Goal: Transaction & Acquisition: Purchase product/service

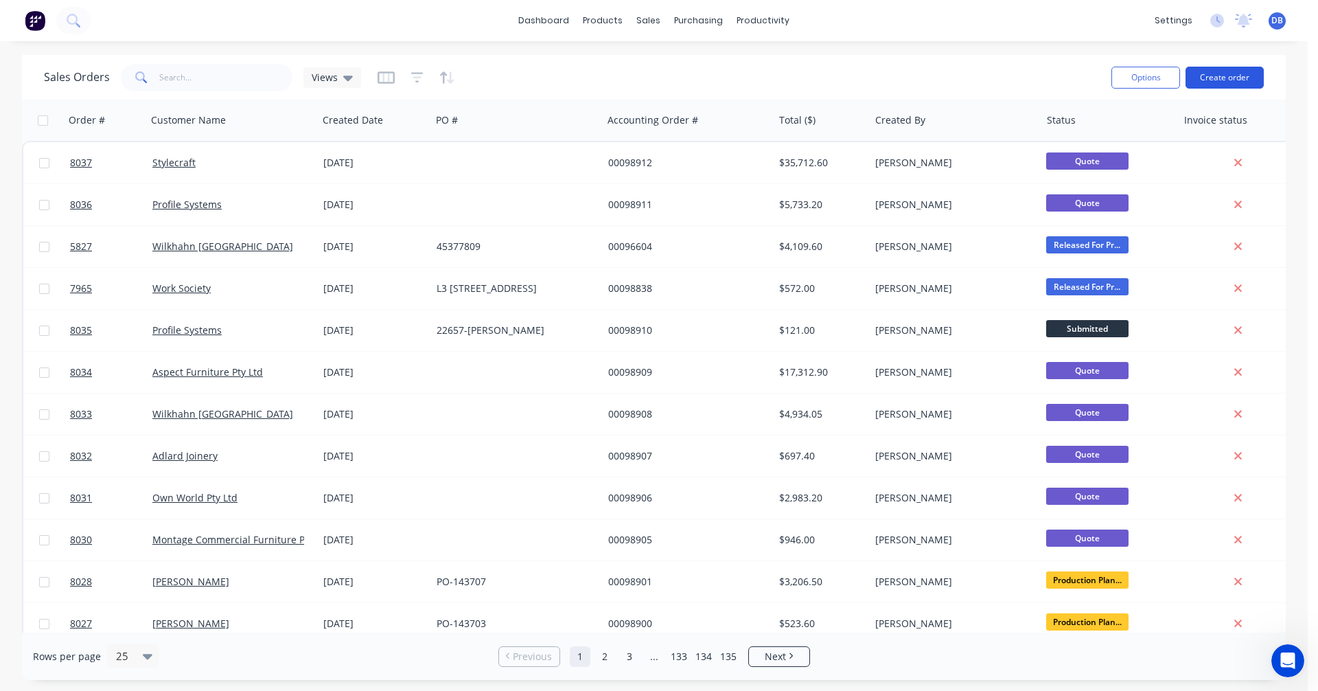
click at [1222, 75] on button "Create order" at bounding box center [1224, 78] width 78 height 22
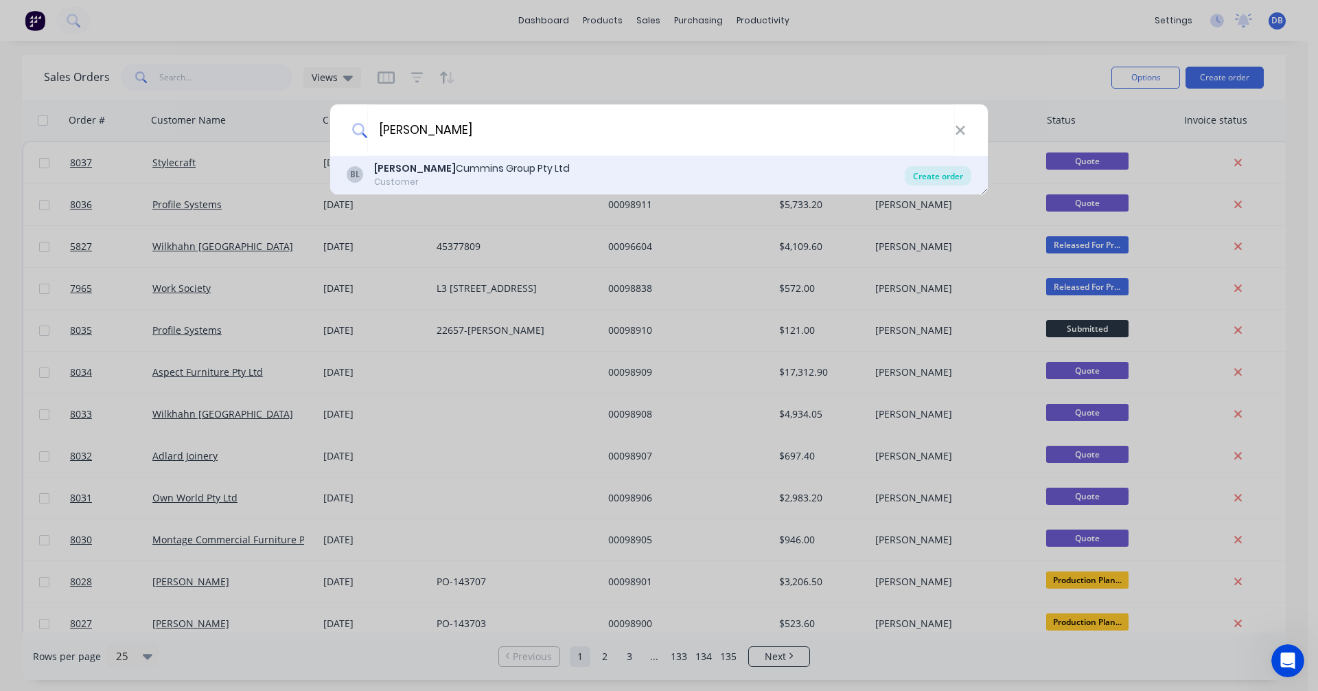
type input "[PERSON_NAME]"
click at [943, 174] on div "Create order" at bounding box center [938, 175] width 67 height 19
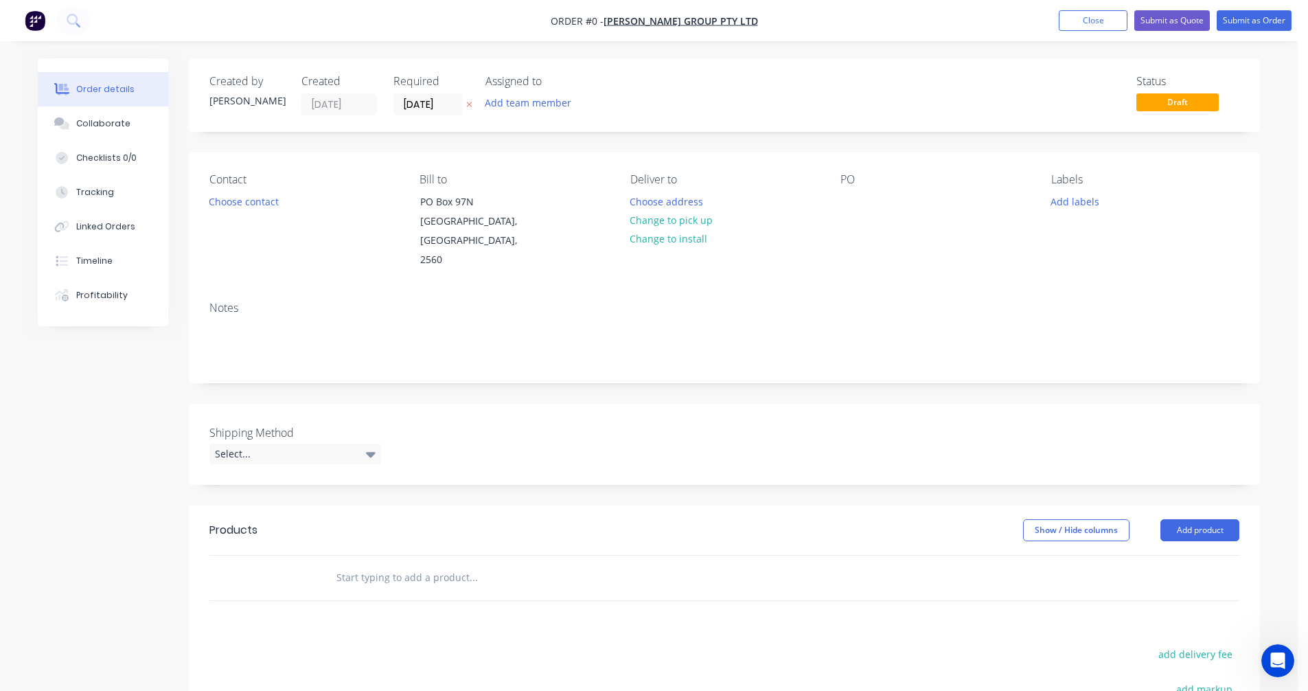
click at [375, 564] on input "text" at bounding box center [473, 577] width 275 height 27
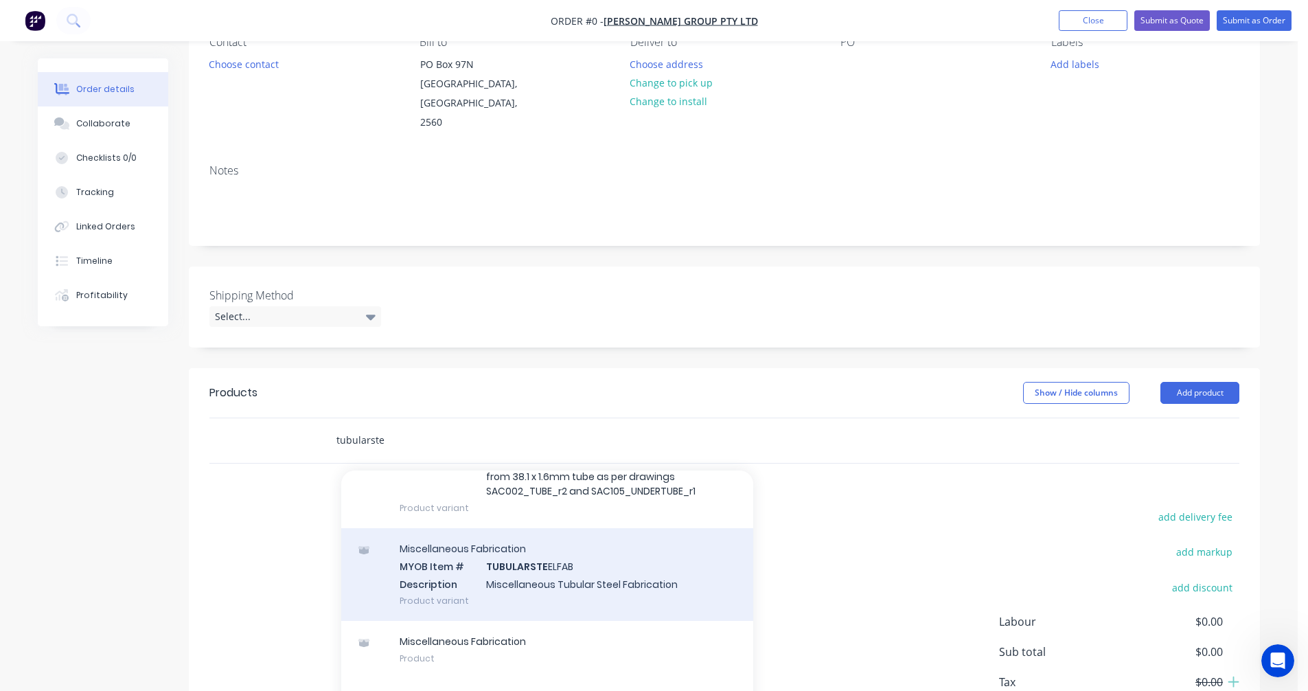
scroll to position [137, 0]
type input "tubularste"
click at [566, 561] on div "Miscellaneous Fabrication MYOB Item # TUBULARSTE ELFAB Description Miscellaneou…" at bounding box center [547, 573] width 412 height 93
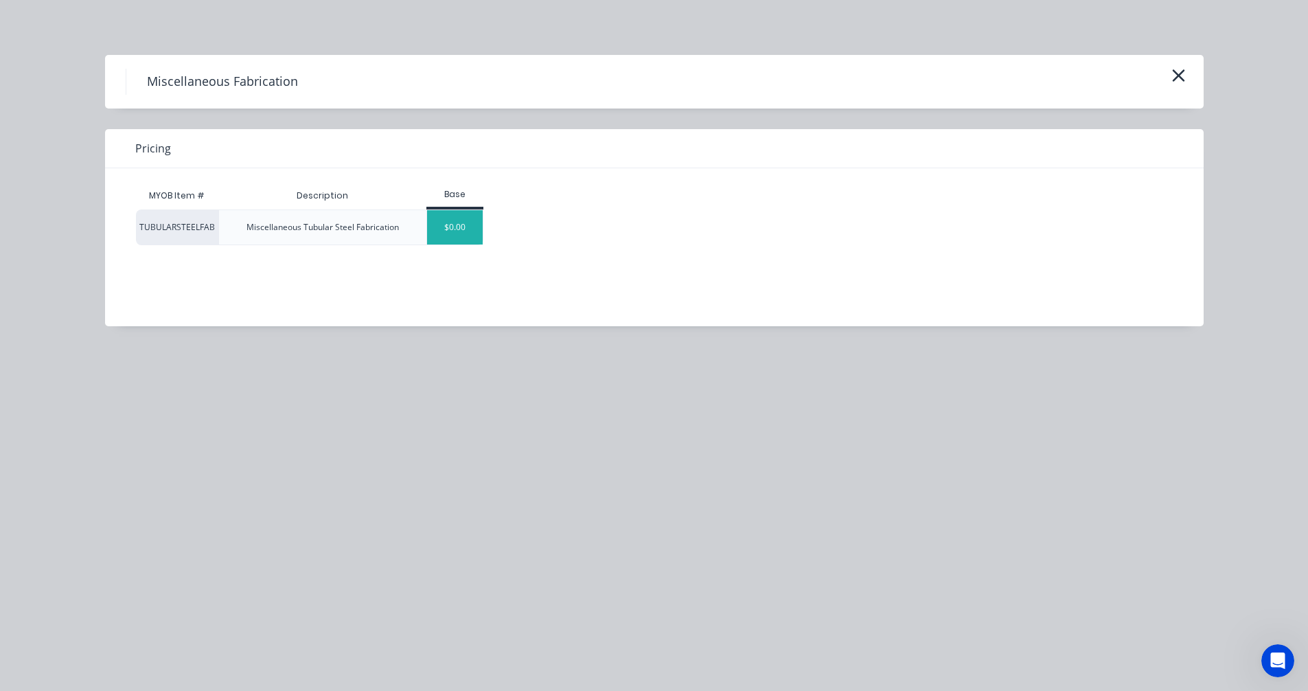
click at [467, 228] on div "$0.00" at bounding box center [455, 227] width 56 height 34
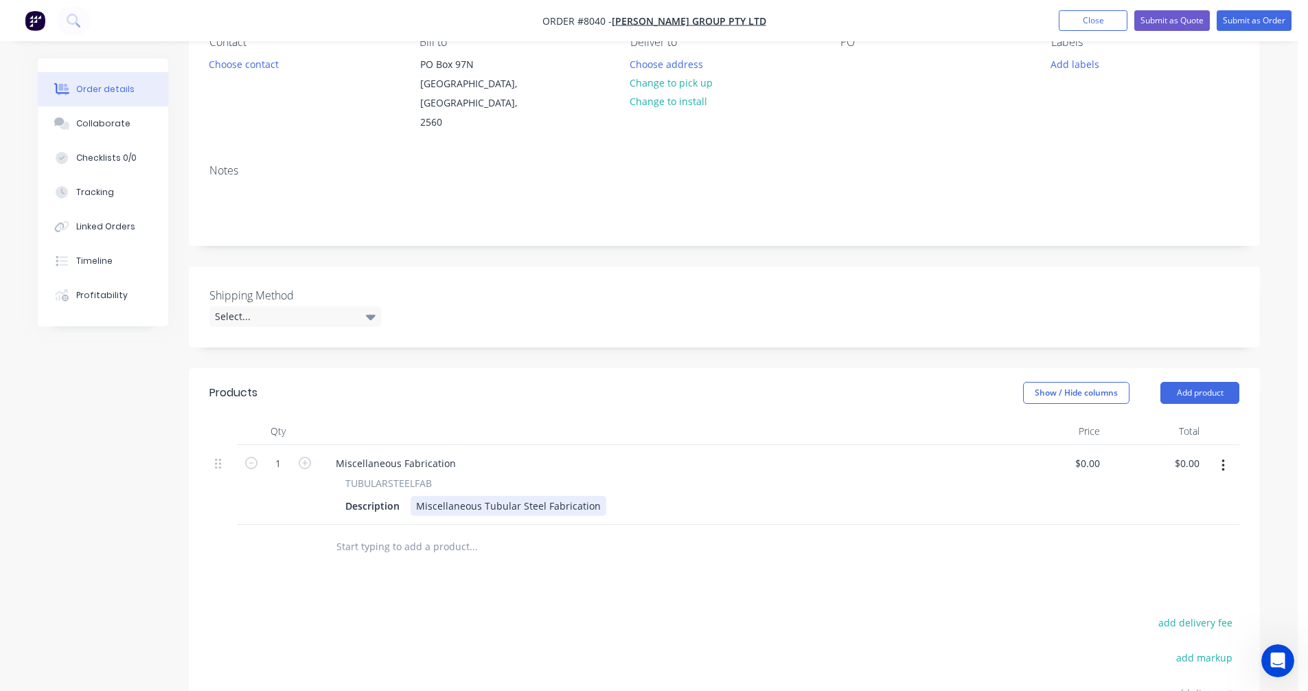
click at [491, 496] on div "Miscellaneous Tubular Steel Fabrication" at bounding box center [508, 506] width 196 height 20
click at [497, 496] on div "Miscellaneous Tubular Steel Fabrication" at bounding box center [508, 506] width 196 height 20
drag, startPoint x: 591, startPoint y: 487, endPoint x: 393, endPoint y: 487, distance: 197.7
click at [407, 496] on div "Description Miscellaneous Tubular Steel Fabrication" at bounding box center [660, 506] width 640 height 20
click at [559, 496] on div "Custom [PERSON_NAME] Mobile Cart" at bounding box center [501, 506] width 182 height 20
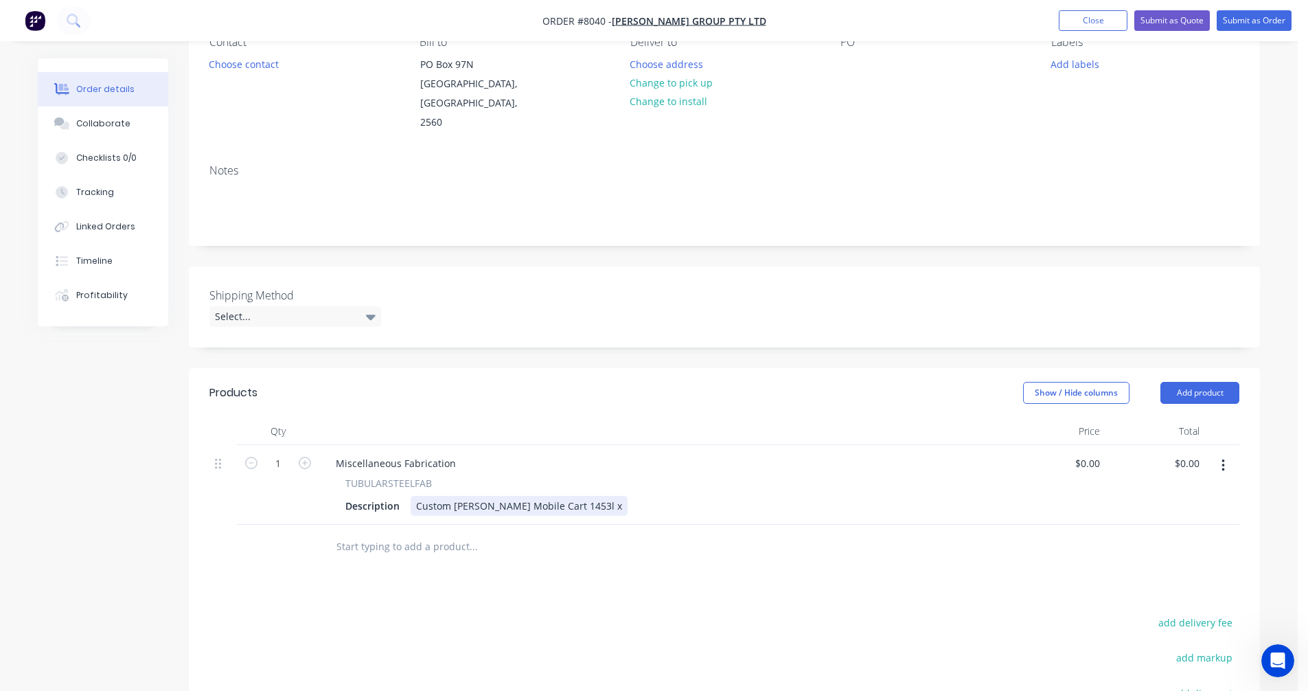
click at [592, 496] on div "Custom [PERSON_NAME] Mobile Cart 1453l x" at bounding box center [518, 506] width 217 height 20
click at [625, 496] on div "Custom [PERSON_NAME] Mobile Cart 1453l x 700w x" at bounding box center [535, 506] width 251 height 20
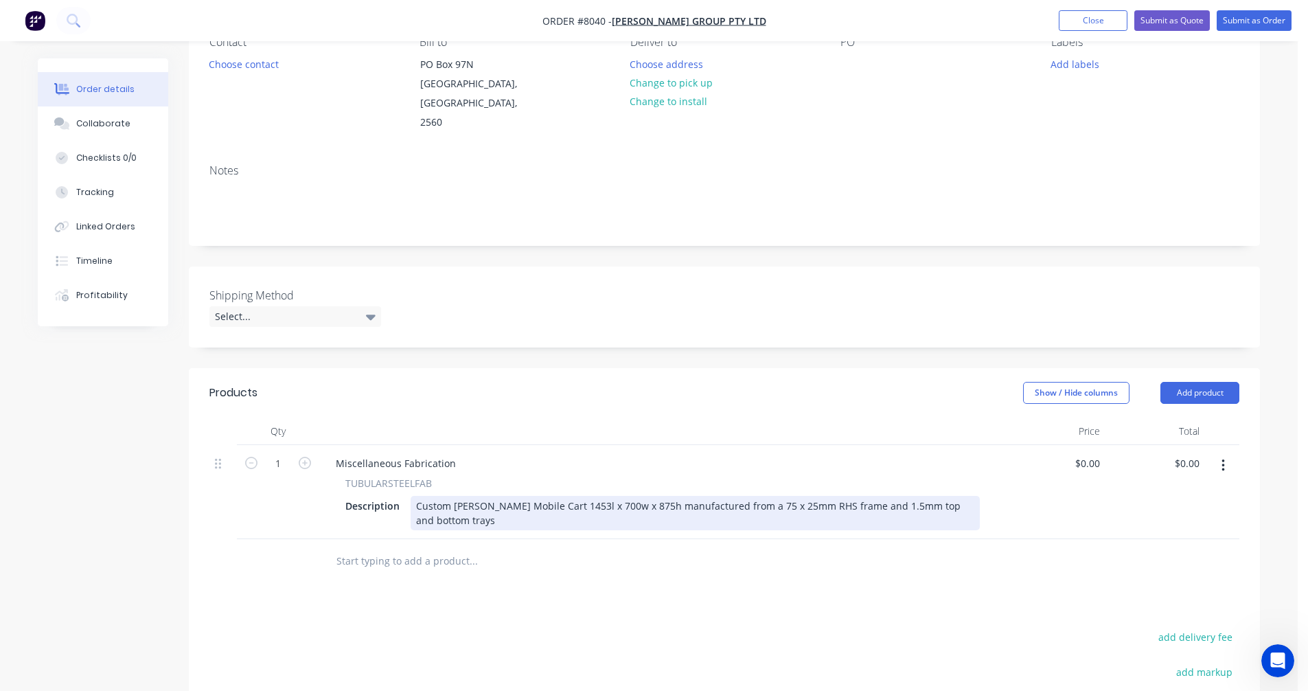
click at [848, 496] on div "Custom [PERSON_NAME] Mobile Cart 1453l x 700w x 875h manufactured from a 75 x 2…" at bounding box center [694, 513] width 569 height 34
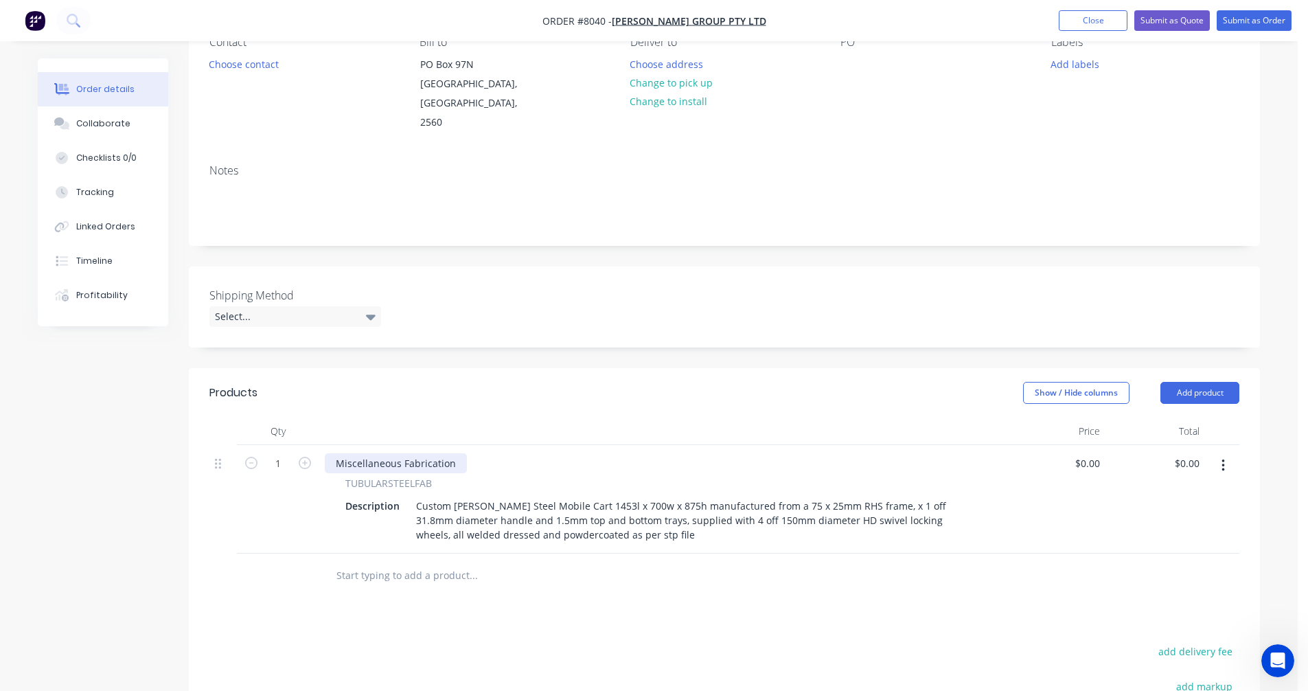
click at [391, 453] on div "Miscellaneous Fabrication" at bounding box center [396, 463] width 142 height 20
click at [390, 453] on div "Miscellaneous Fabrication" at bounding box center [396, 463] width 142 height 20
drag, startPoint x: 452, startPoint y: 445, endPoint x: 324, endPoint y: 453, distance: 128.6
click at [324, 453] on div "Miscellaneous Fabrication TUBULARSTEELFAB Description Custom [PERSON_NAME] Stee…" at bounding box center [662, 499] width 686 height 108
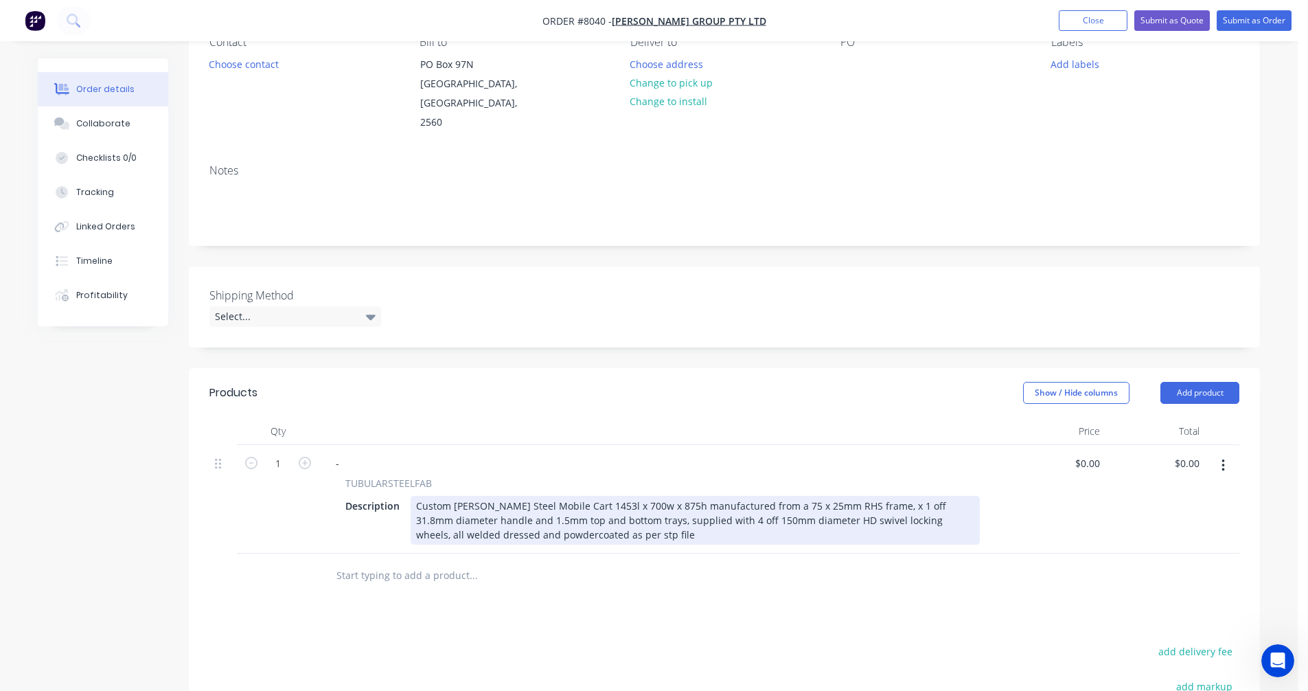
click at [872, 496] on div "Custom [PERSON_NAME] Steel Mobile Cart 1453l x 700w x 875h manufactured from a …" at bounding box center [694, 520] width 569 height 49
type input "$2,779.00"
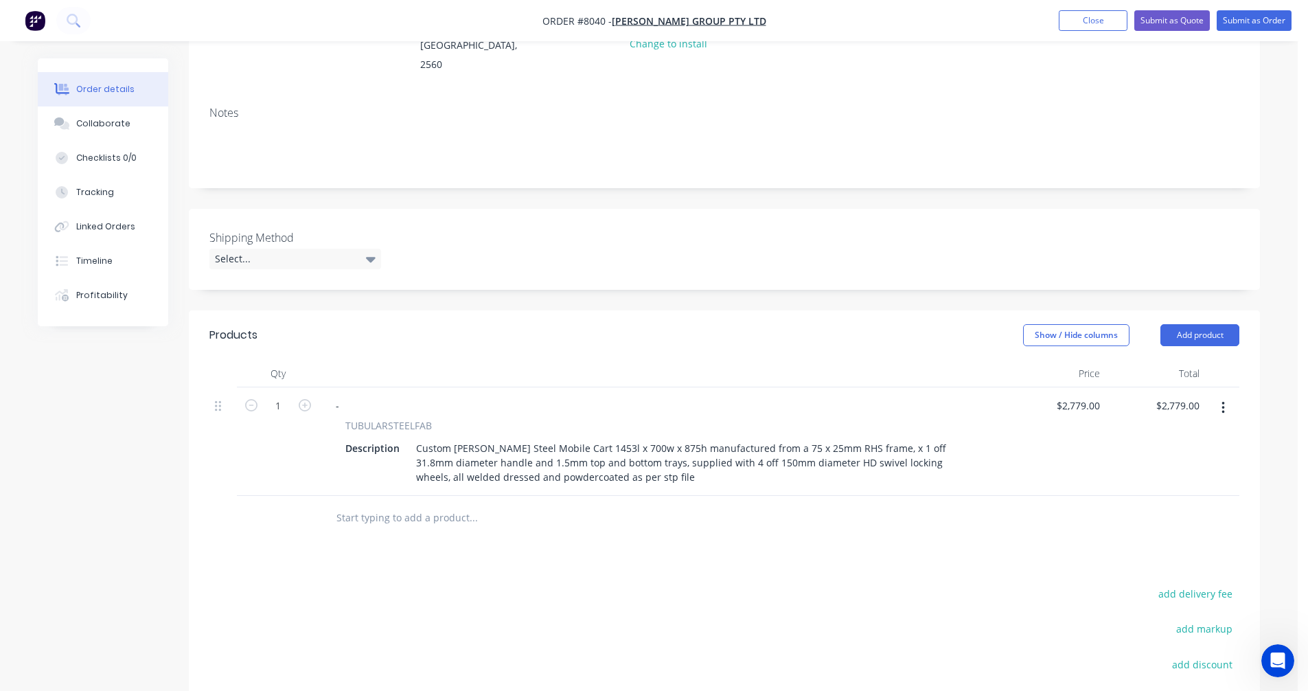
scroll to position [275, 0]
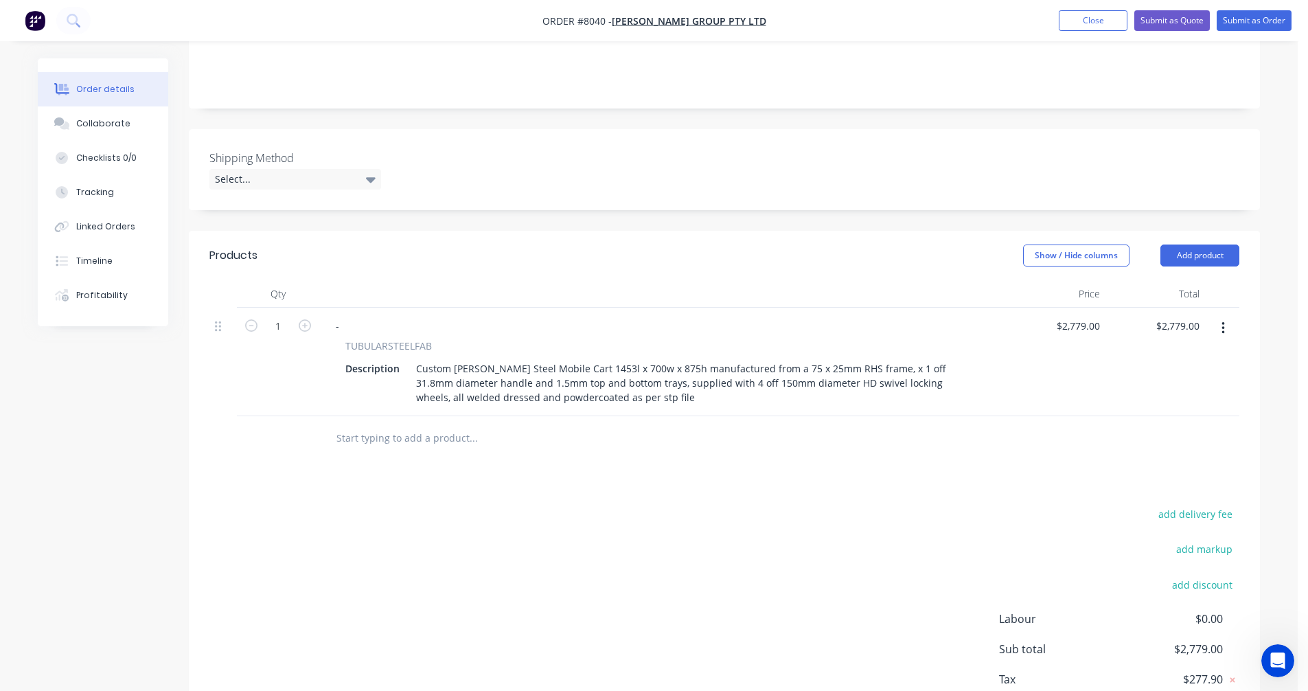
click at [1219, 316] on button "button" at bounding box center [1223, 328] width 32 height 25
click at [1194, 382] on div "Duplicate" at bounding box center [1174, 392] width 106 height 20
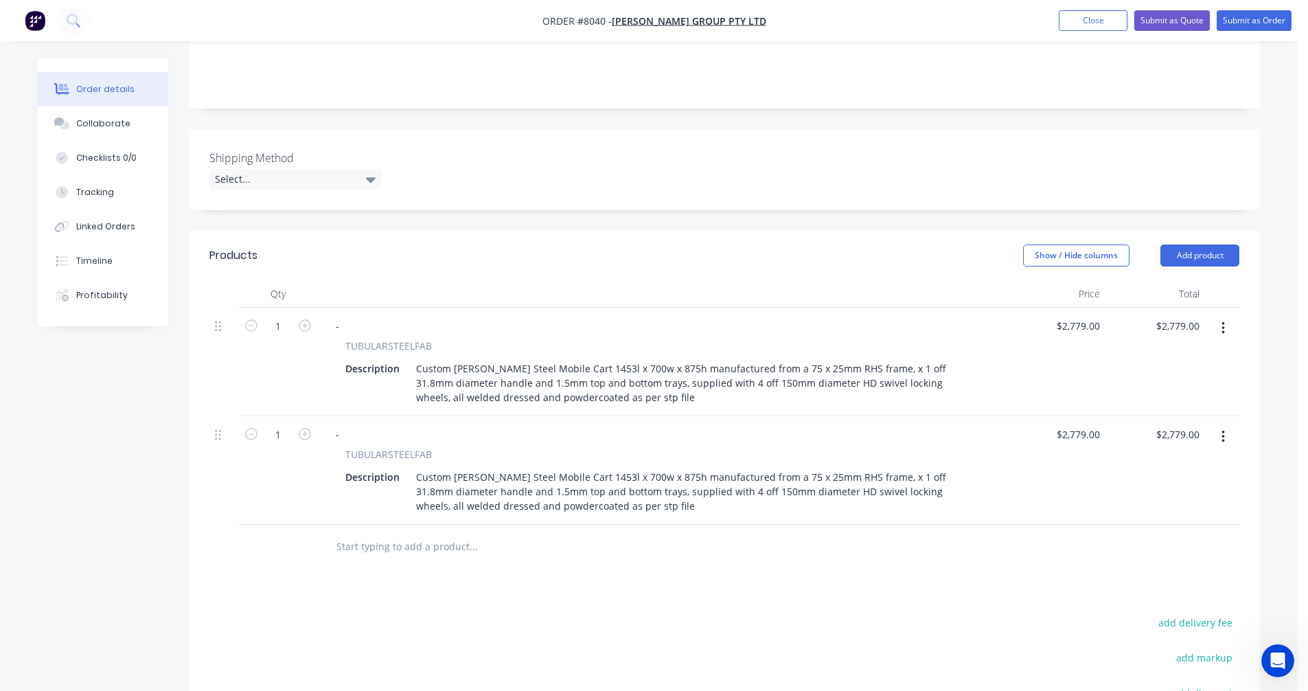
drag, startPoint x: 1220, startPoint y: 414, endPoint x: 1218, endPoint y: 432, distance: 17.9
click at [1220, 424] on button "button" at bounding box center [1223, 436] width 32 height 25
click at [1204, 490] on div "Duplicate" at bounding box center [1174, 500] width 106 height 20
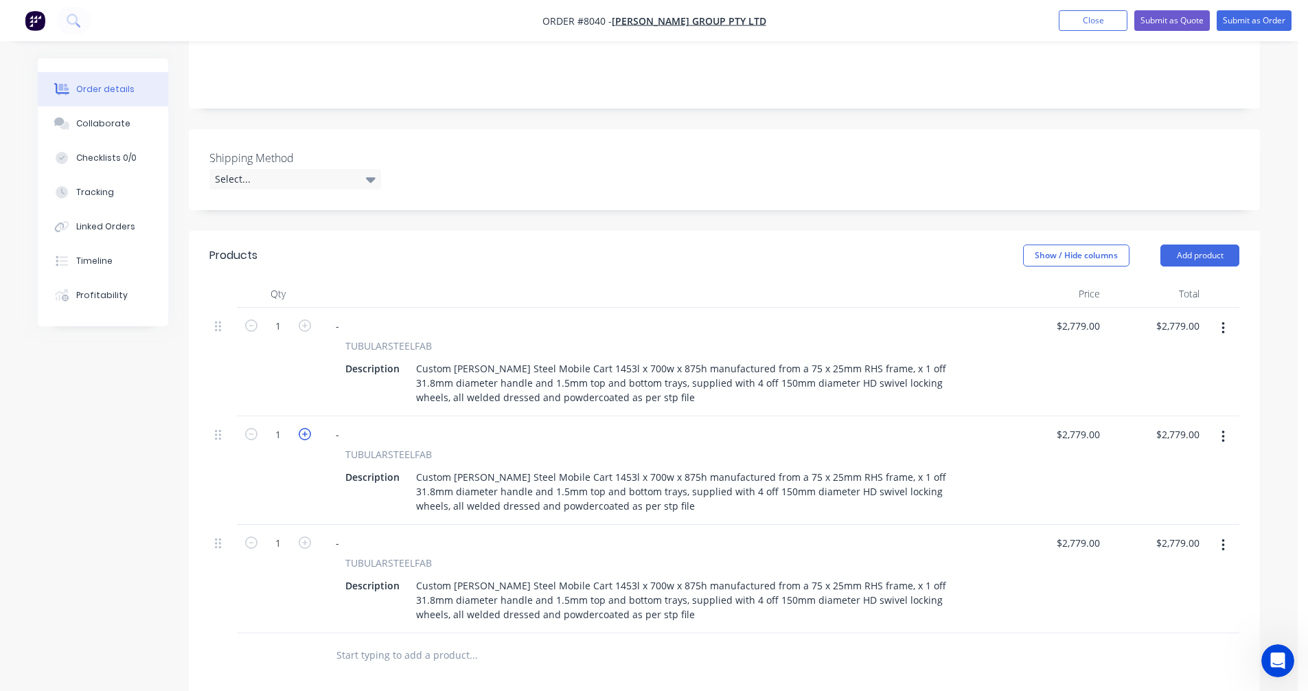
click at [308, 428] on icon "button" at bounding box center [305, 434] width 12 height 12
type input "2"
type input "$5,558.00"
click at [307, 428] on icon "button" at bounding box center [305, 434] width 12 height 12
type input "3"
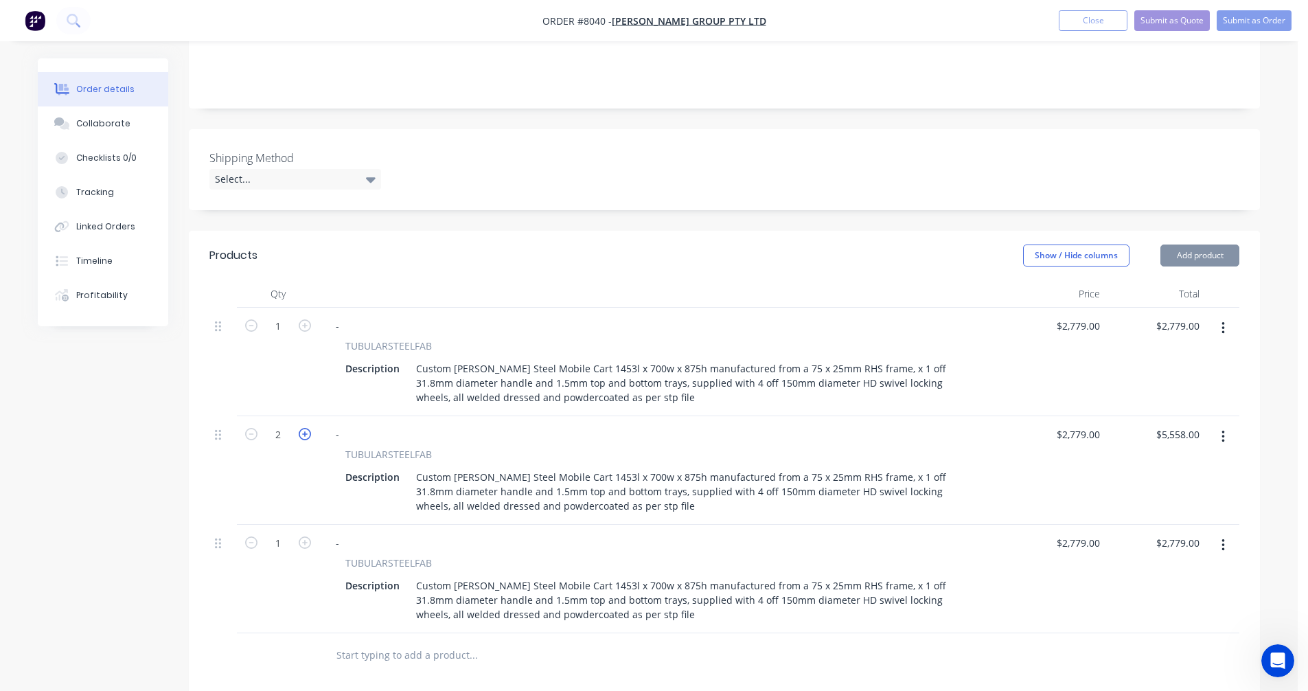
type input "$8,337.00"
click at [306, 536] on icon "button" at bounding box center [305, 542] width 12 height 12
type input "2"
type input "$5,558.00"
click at [306, 536] on icon "button" at bounding box center [305, 542] width 12 height 12
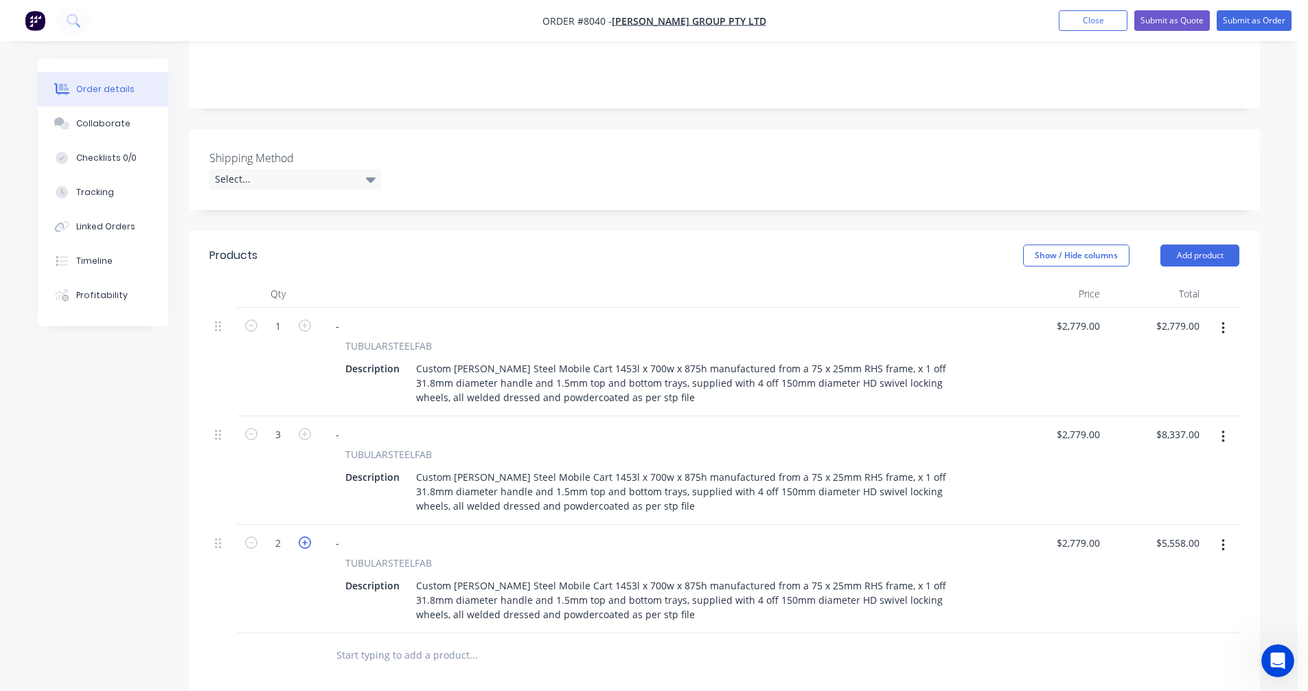
type input "3"
type input "$8,337.00"
click at [306, 536] on icon "button" at bounding box center [305, 542] width 12 height 12
type input "4"
type input "$11,116.00"
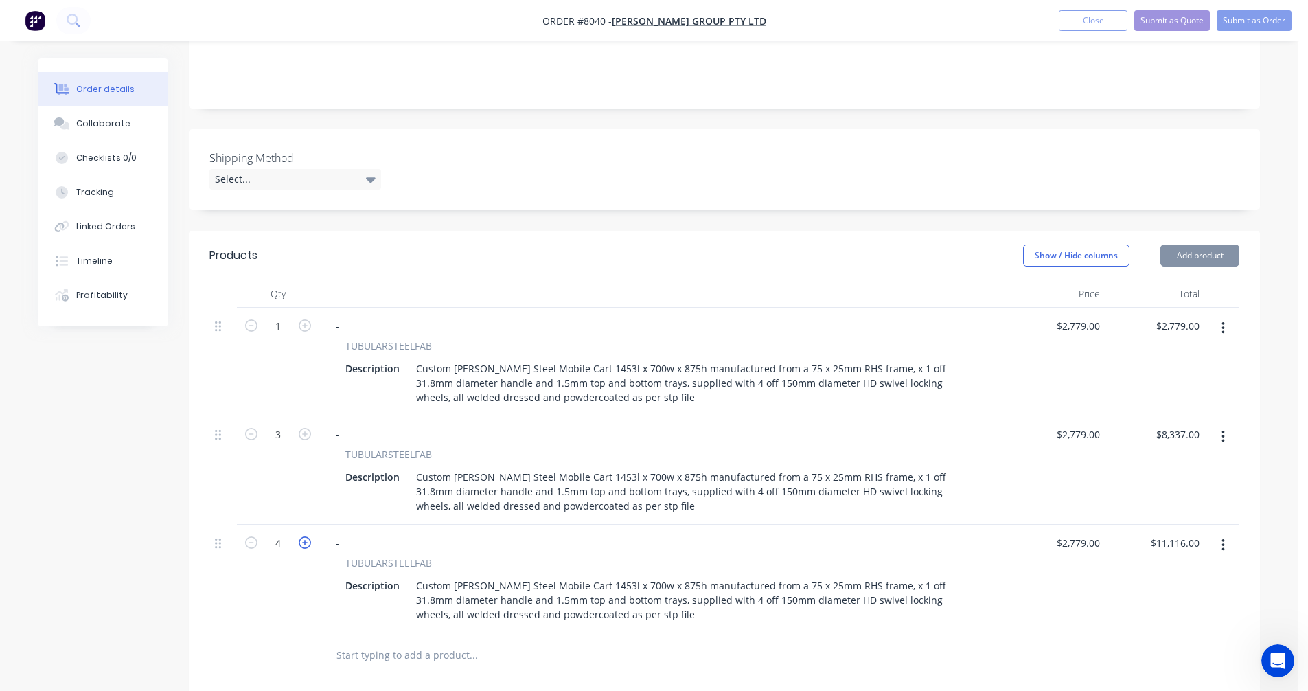
click at [306, 536] on icon "button" at bounding box center [305, 542] width 12 height 12
type input "5"
type input "$13,895.00"
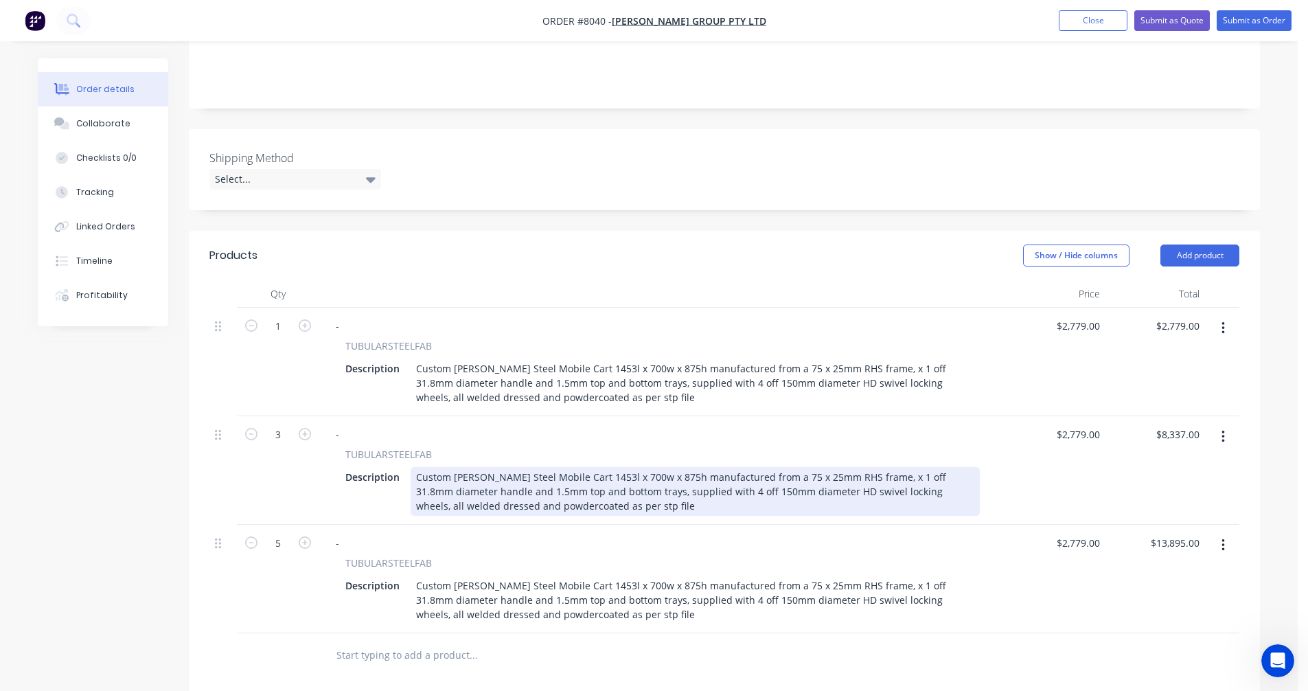
click at [636, 469] on div "Custom [PERSON_NAME] Steel Mobile Cart 1453l x 700w x 875h manufactured from a …" at bounding box center [694, 491] width 569 height 49
click at [674, 467] on div "Custom [PERSON_NAME] Steel Mobile Cart 1453l x 700w x 875h manufactured from a …" at bounding box center [694, 491] width 569 height 49
type input "$1,909.00"
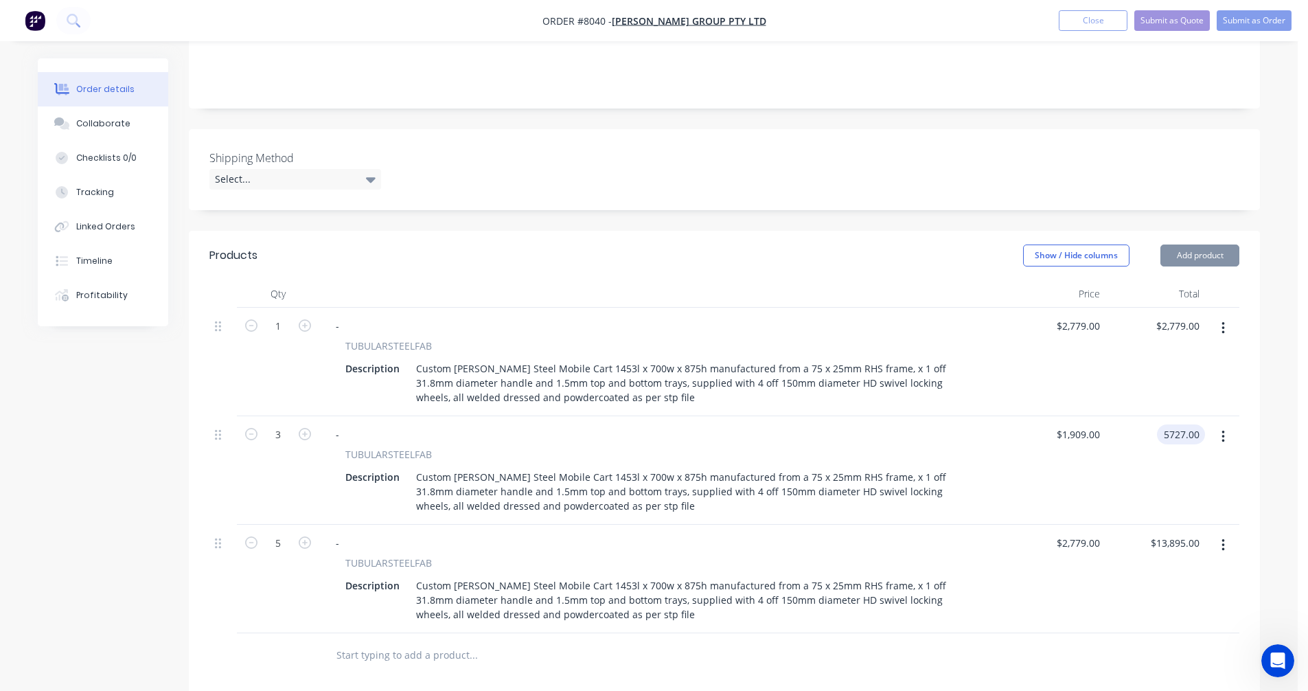
type input "$5,727.00"
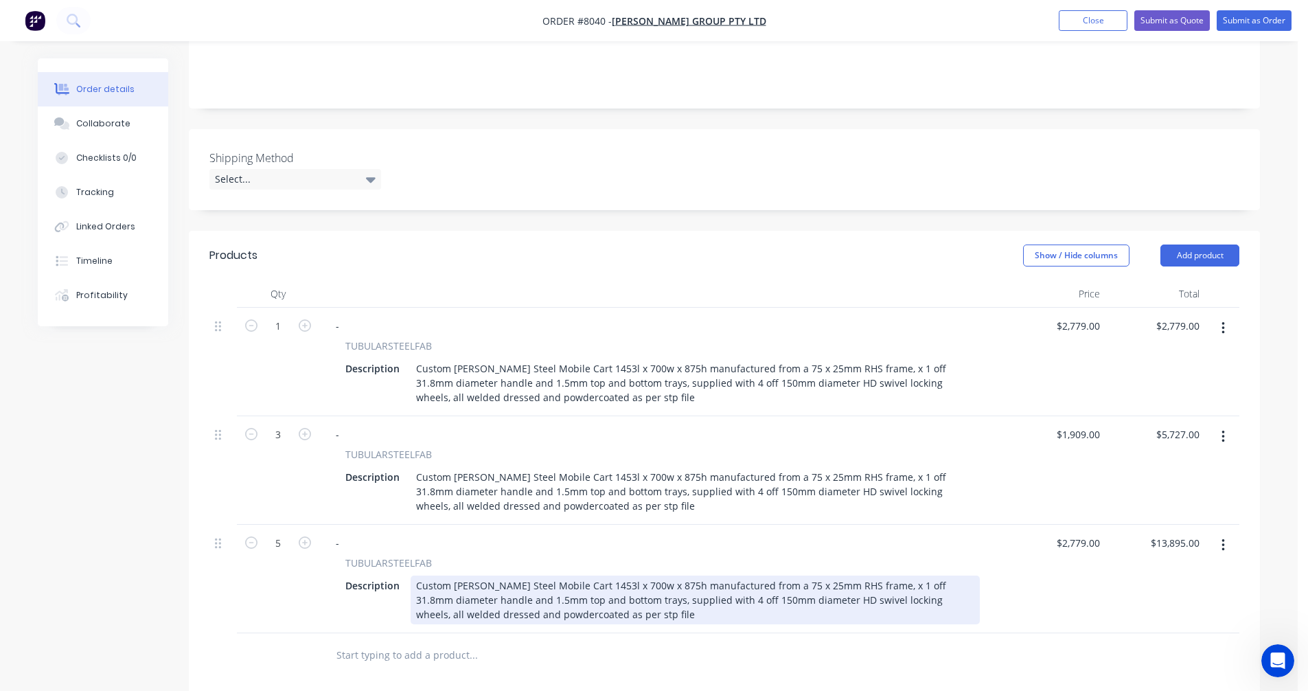
click at [812, 575] on div "Custom [PERSON_NAME] Steel Mobile Cart 1453l x 700w x 875h manufactured from a …" at bounding box center [694, 599] width 569 height 49
type input "$1,853.00"
type input "$9,265.00"
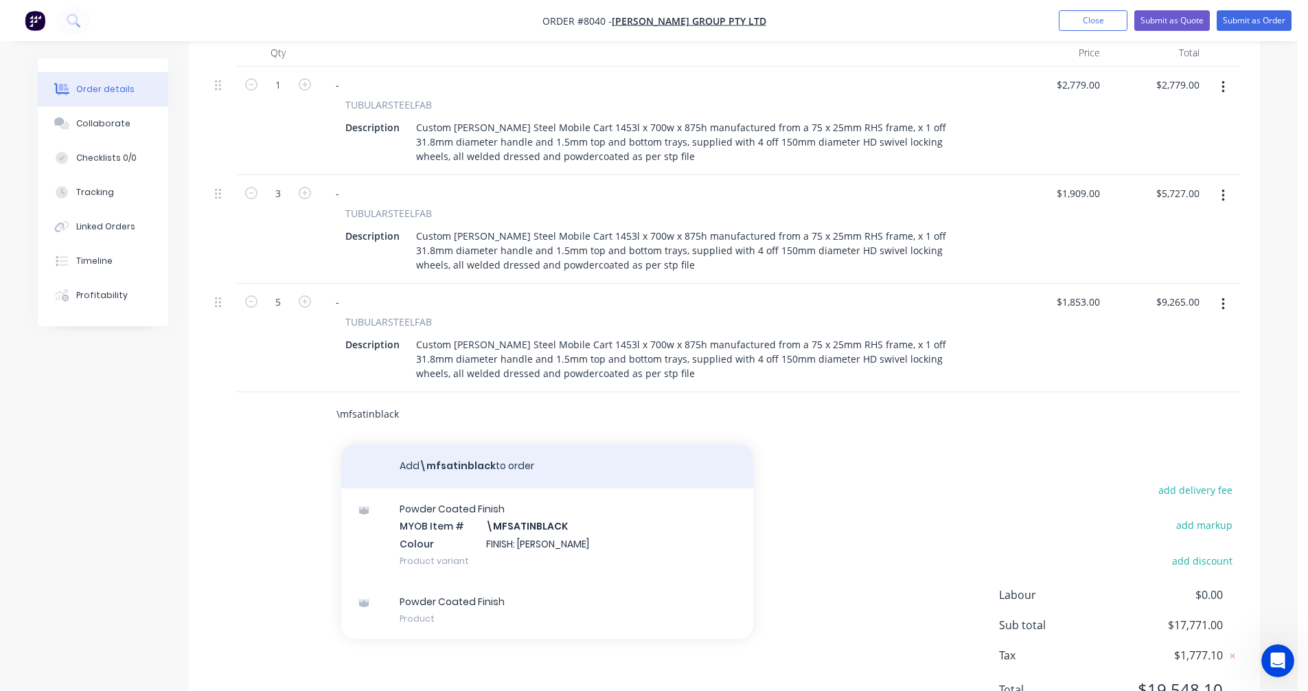
scroll to position [562, 0]
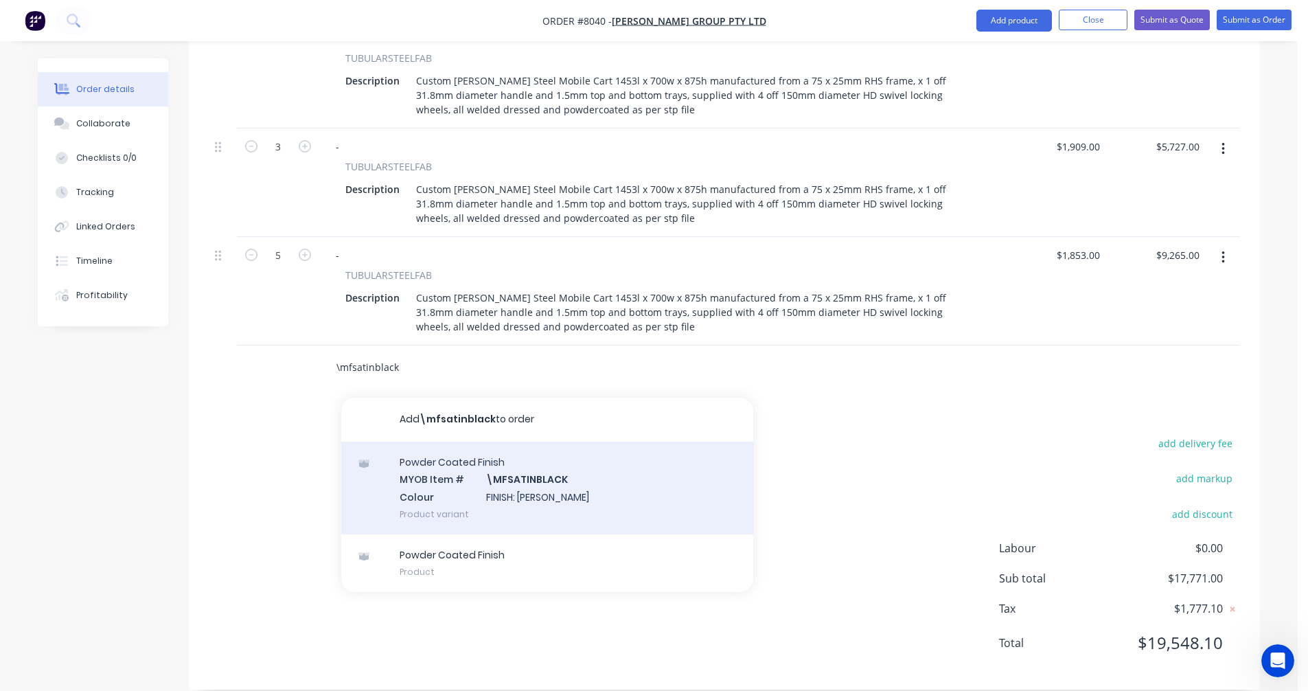
type input "\mfsatinblack"
click at [523, 471] on div "Powder Coated Finish MYOB Item # \MFSATINBLACK Colour FINISH: Satin Black Produ…" at bounding box center [547, 487] width 412 height 93
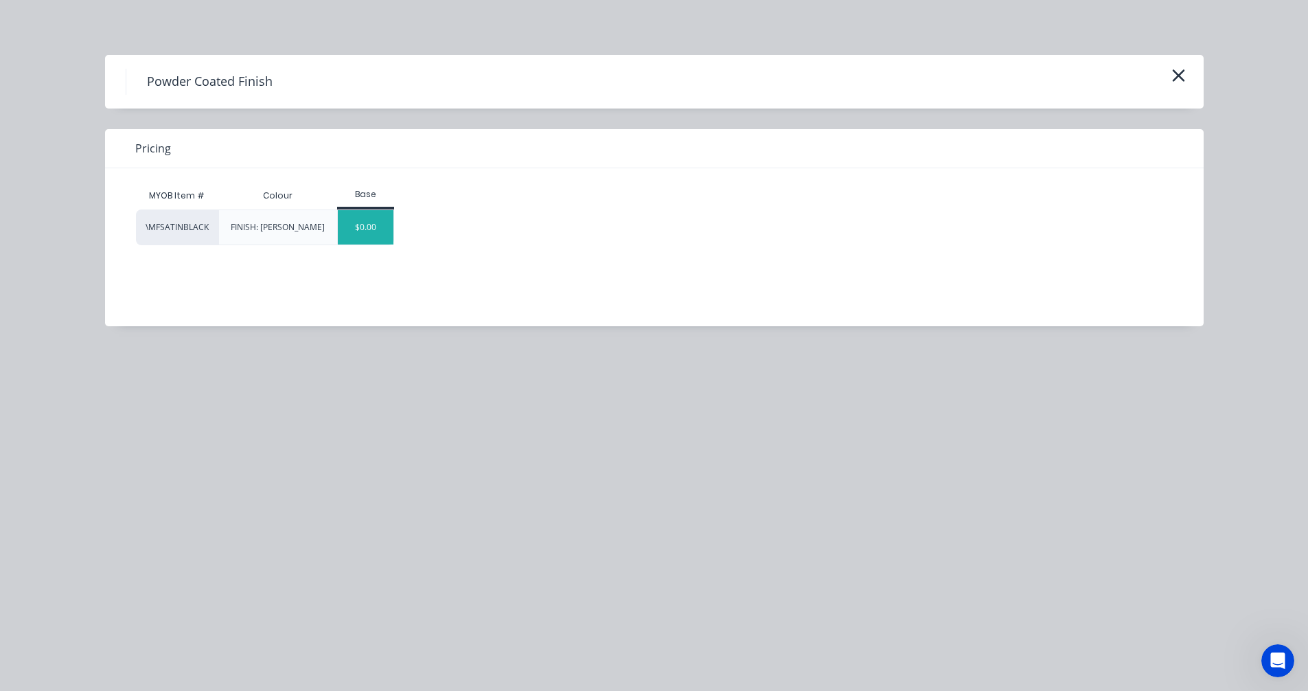
click at [366, 232] on div "$0.00" at bounding box center [366, 227] width 56 height 34
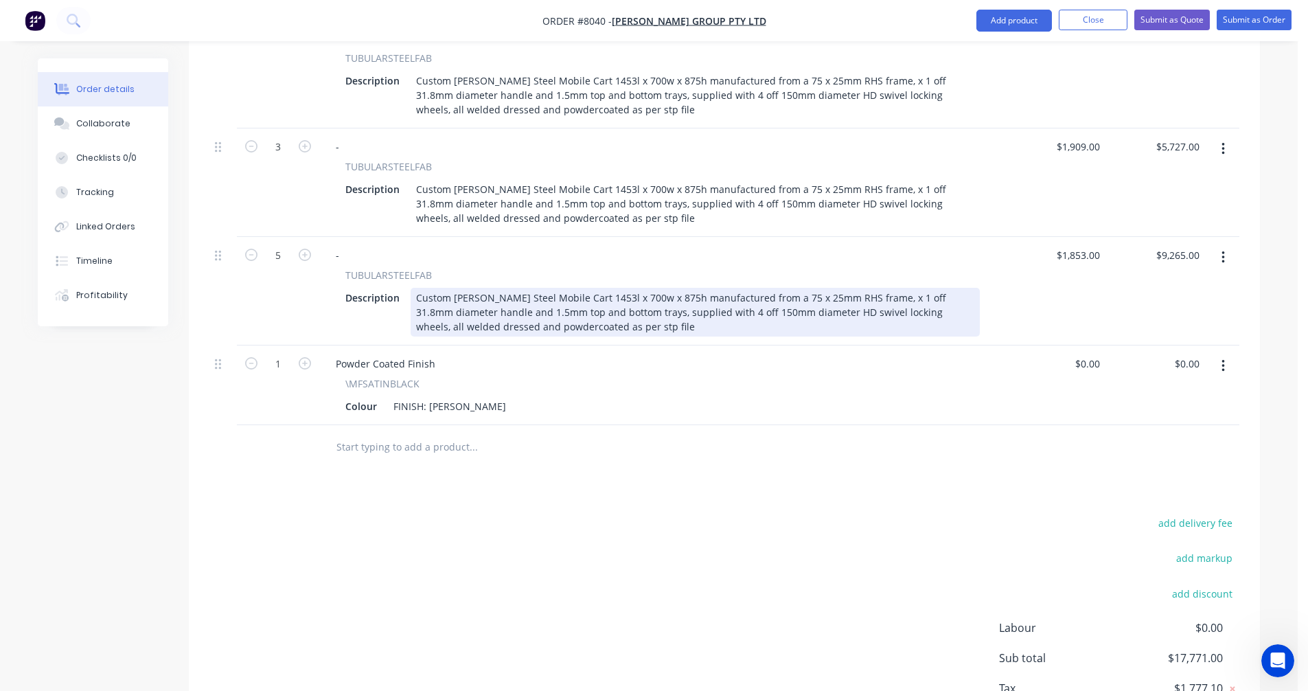
click at [970, 293] on div "Custom [PERSON_NAME] Steel Mobile Cart 1453l x 700w x 875h manufactured from a …" at bounding box center [694, 312] width 569 height 49
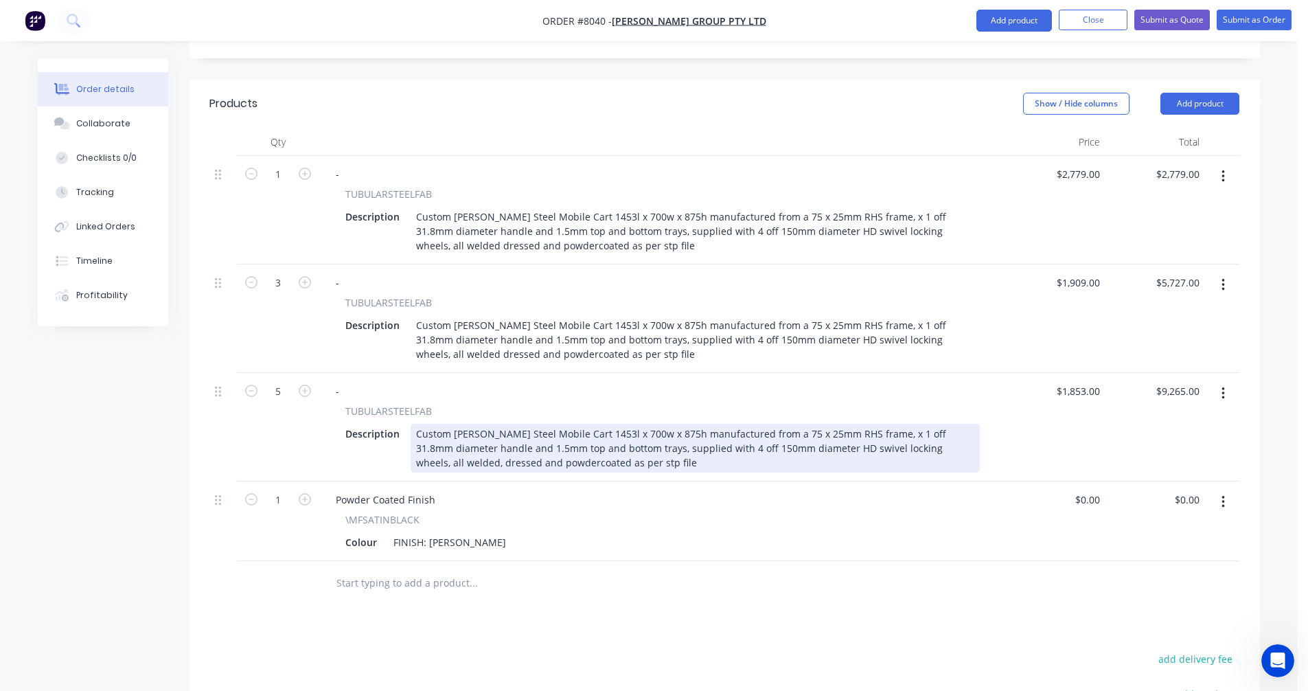
scroll to position [425, 0]
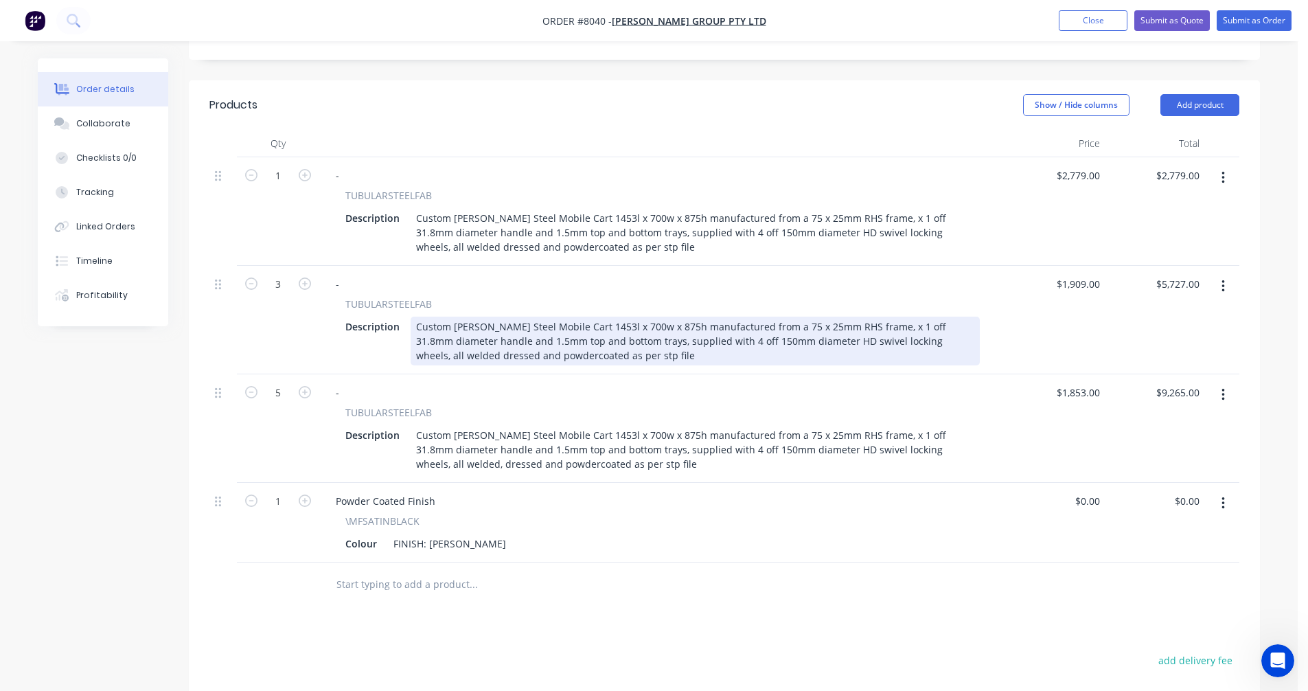
click at [971, 322] on div "Custom [PERSON_NAME] Steel Mobile Cart 1453l x 700w x 875h manufactured from a …" at bounding box center [694, 340] width 569 height 49
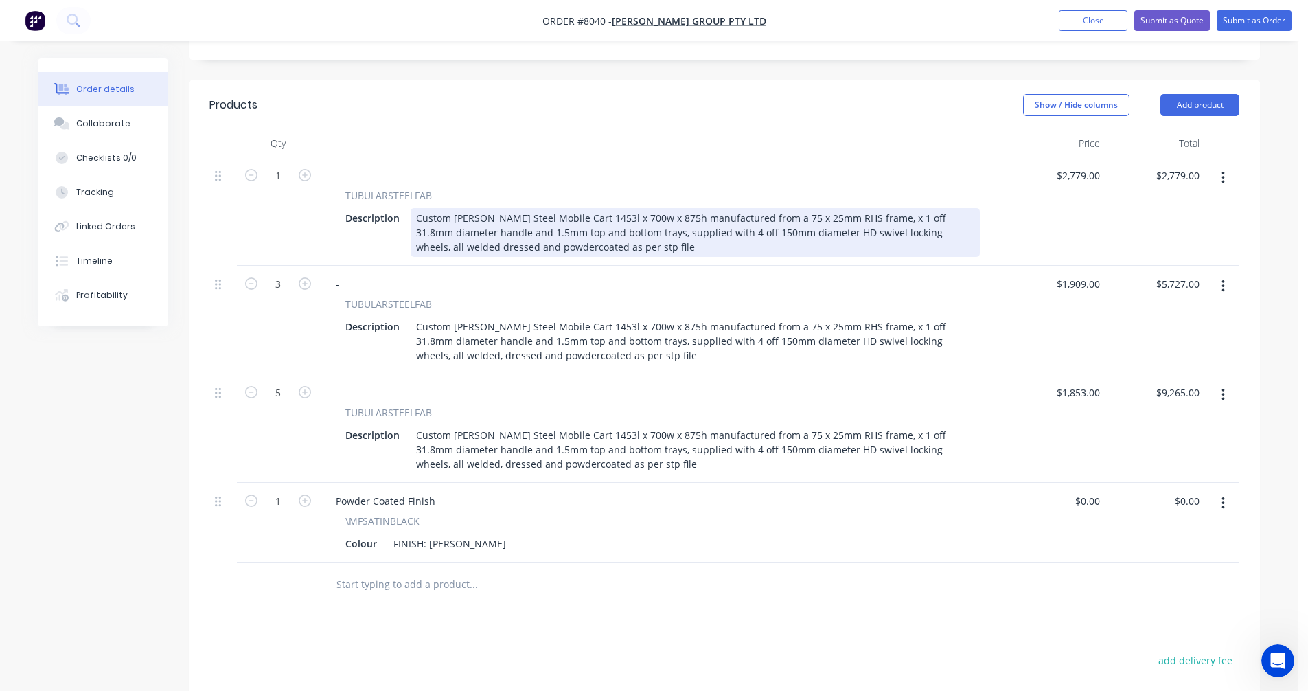
click at [970, 214] on div "Custom [PERSON_NAME] Steel Mobile Cart 1453l x 700w x 875h manufactured from a …" at bounding box center [694, 232] width 569 height 49
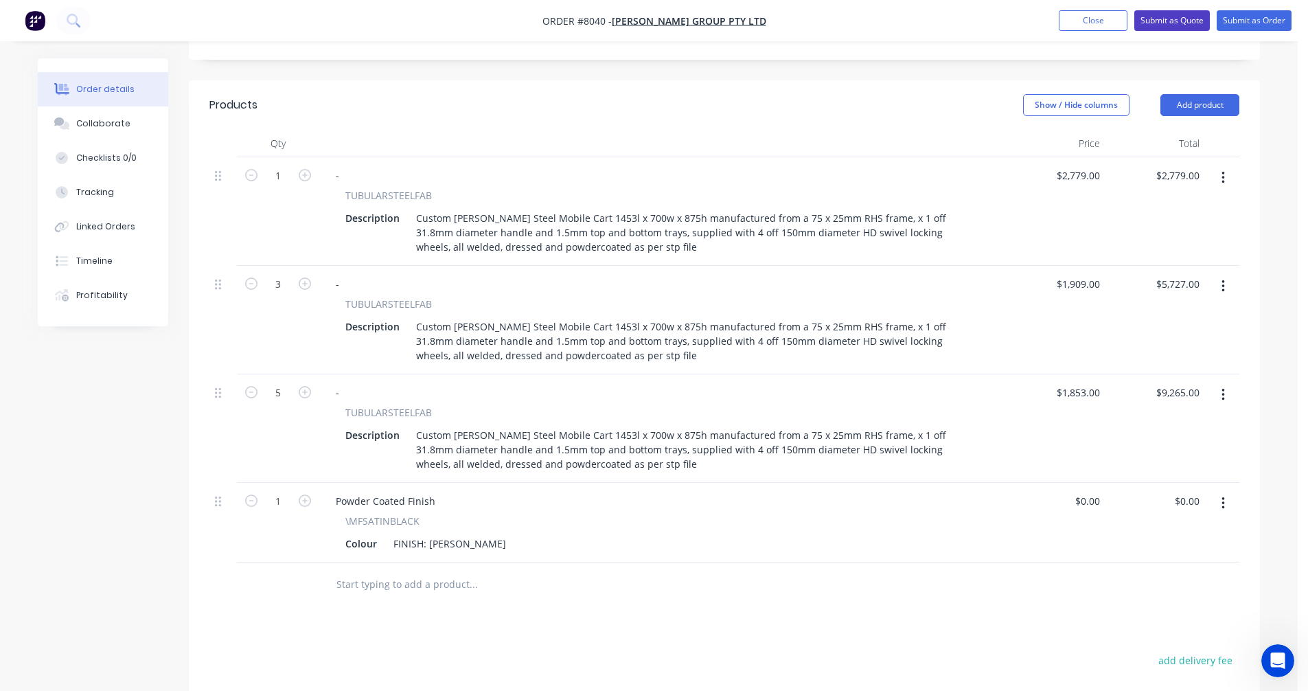
click at [1161, 20] on button "Submit as Quote" at bounding box center [1172, 20] width 76 height 21
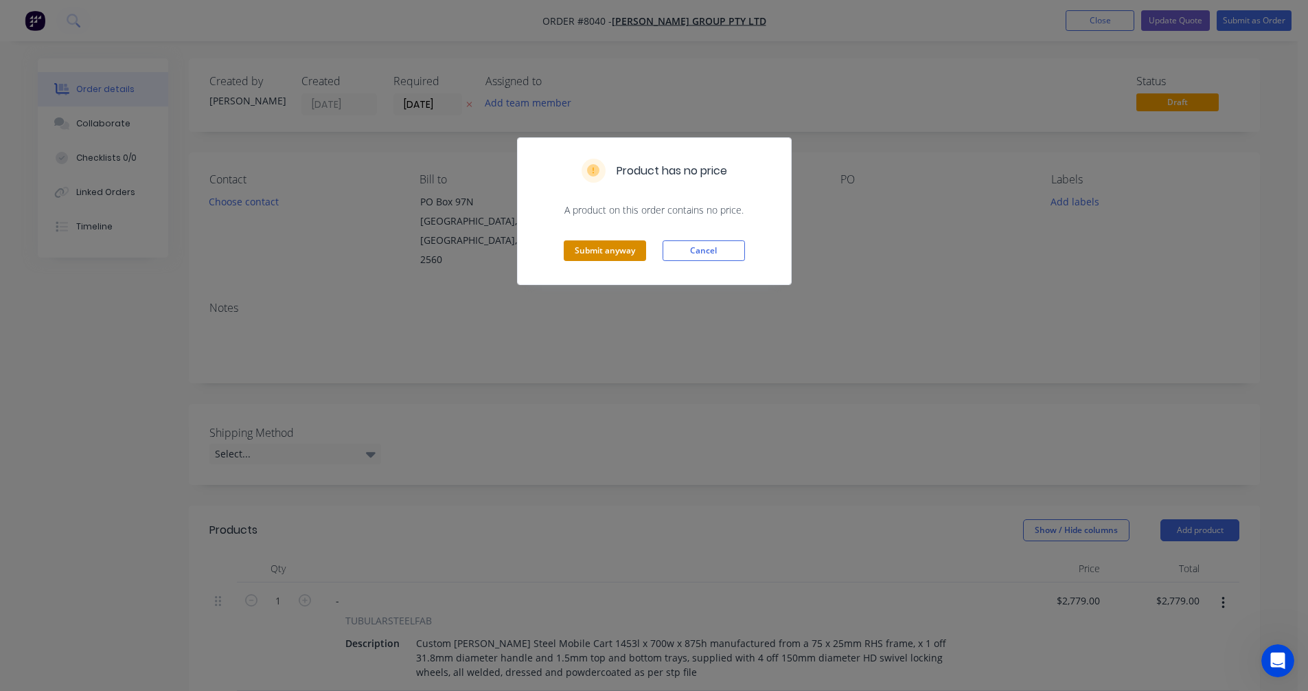
click at [608, 254] on button "Submit anyway" at bounding box center [605, 250] width 82 height 21
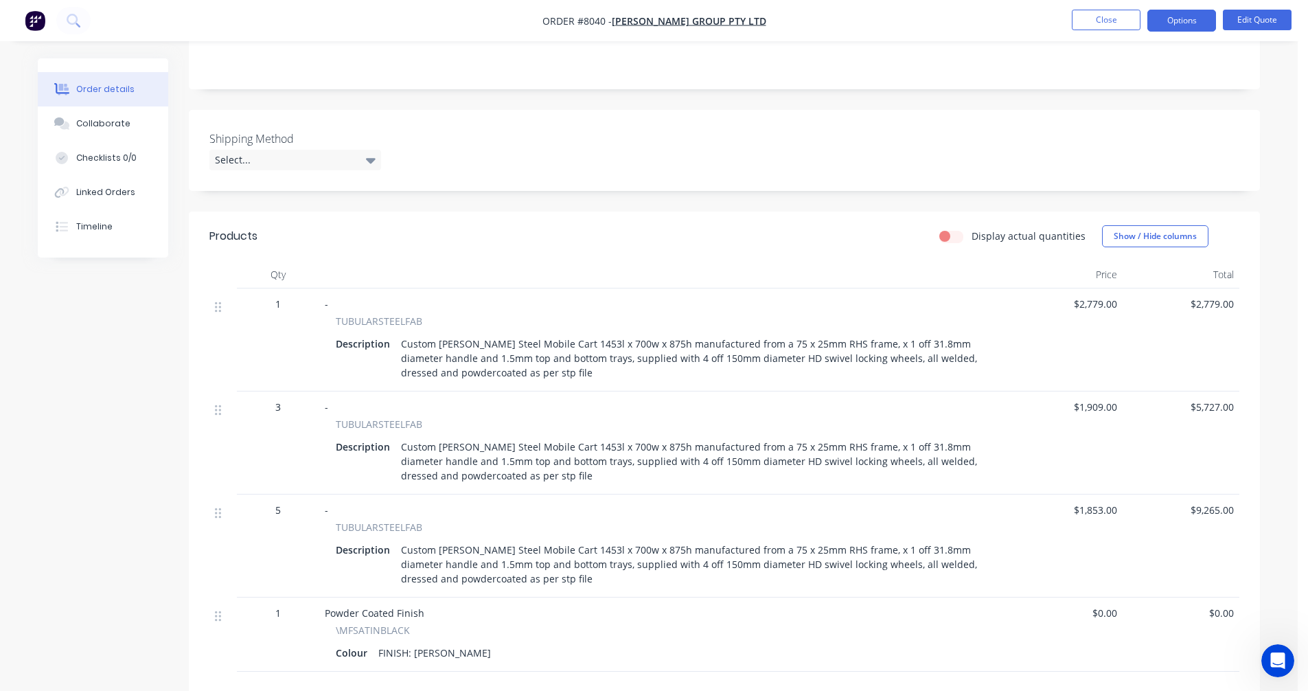
scroll to position [275, 0]
click at [1177, 19] on button "Options" at bounding box center [1181, 21] width 69 height 22
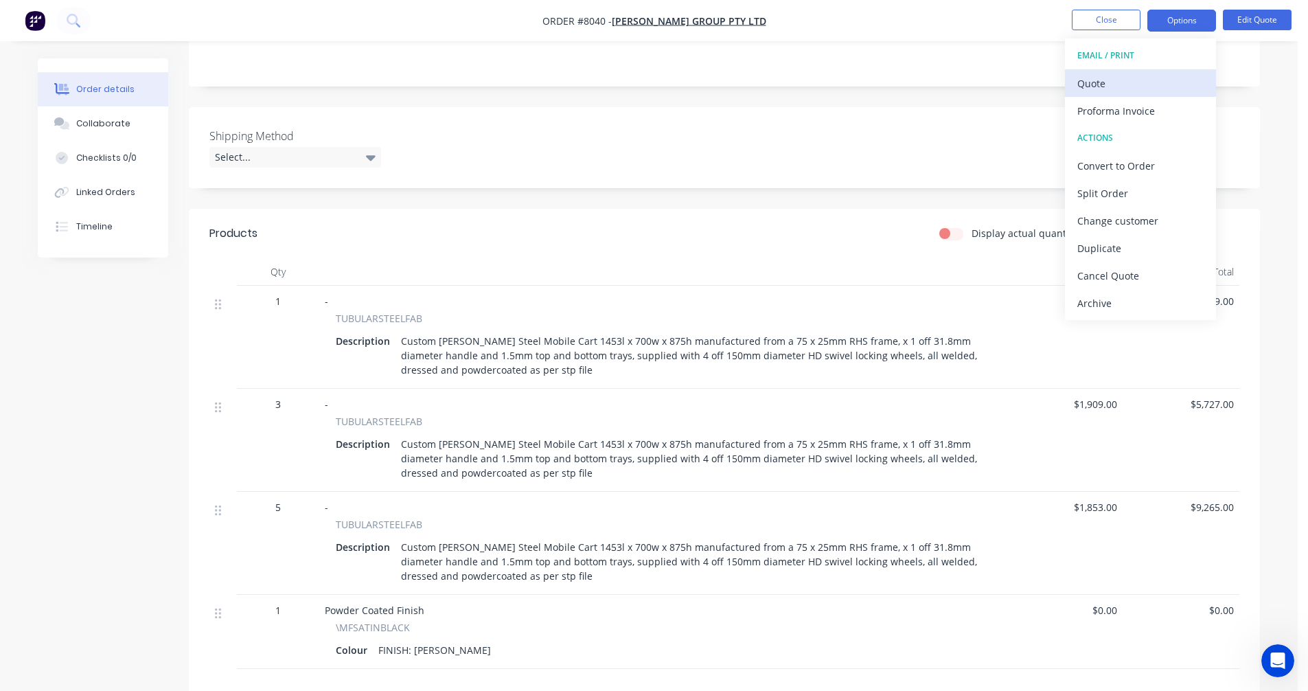
click at [1112, 82] on div "Quote" at bounding box center [1140, 83] width 126 height 20
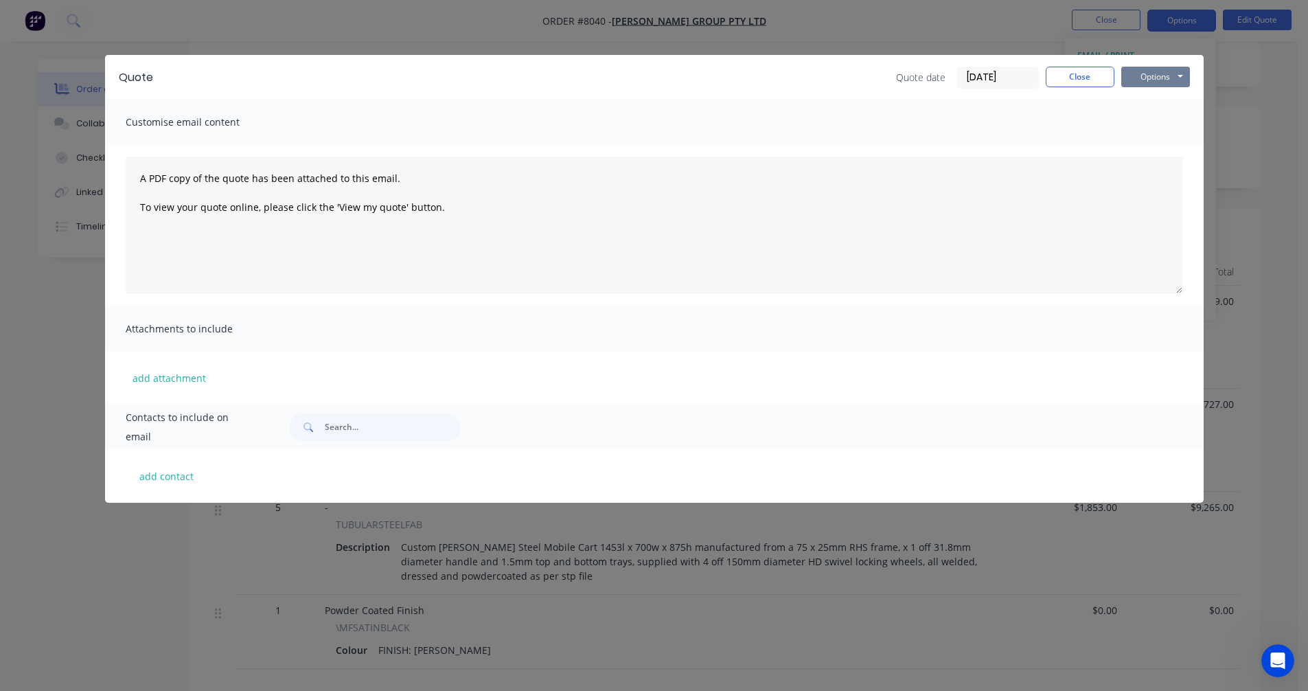
click at [1156, 69] on button "Options" at bounding box center [1155, 77] width 69 height 21
click at [1159, 99] on button "Preview" at bounding box center [1165, 101] width 88 height 23
click at [1065, 76] on button "Close" at bounding box center [1079, 77] width 69 height 21
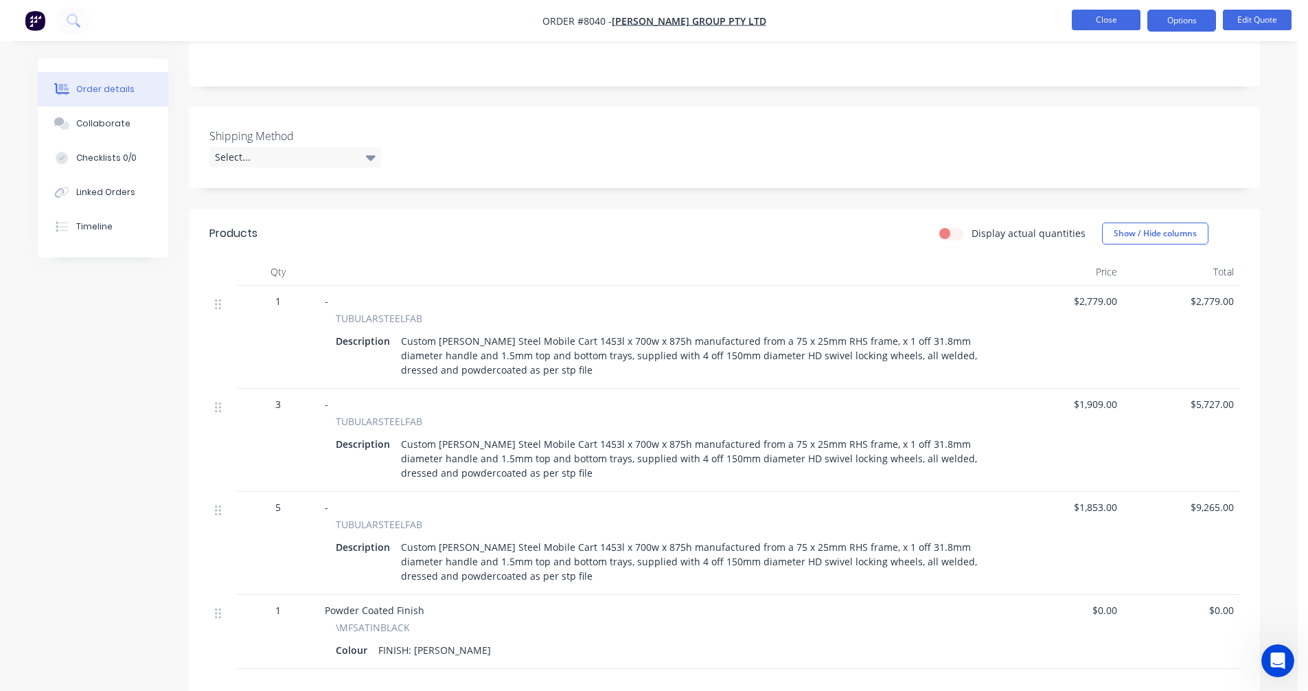
click at [1114, 16] on button "Close" at bounding box center [1105, 20] width 69 height 21
